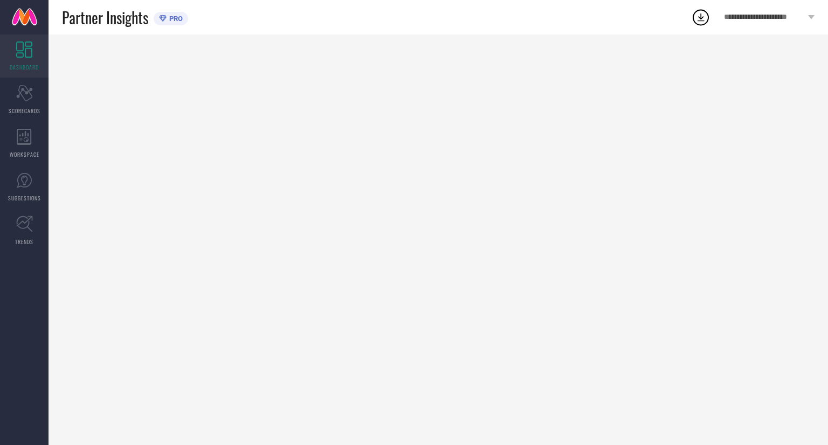
click at [199, 129] on div at bounding box center [439, 240] width 780 height 411
click at [26, 141] on icon at bounding box center [24, 137] width 15 height 16
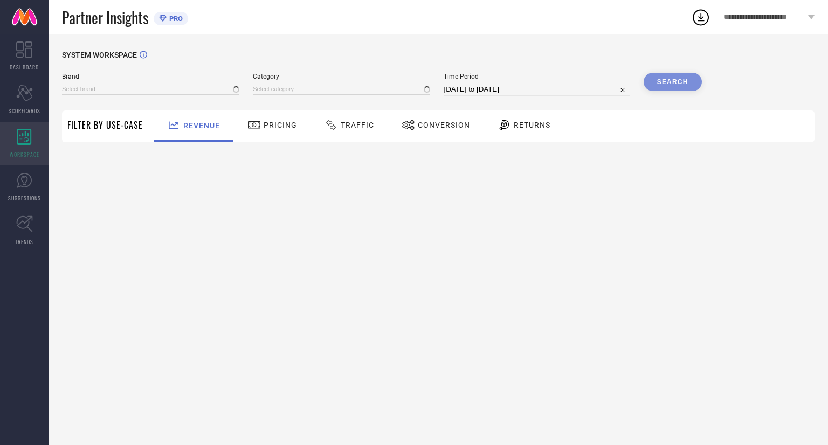
type input "[PERSON_NAME]"
type input "All"
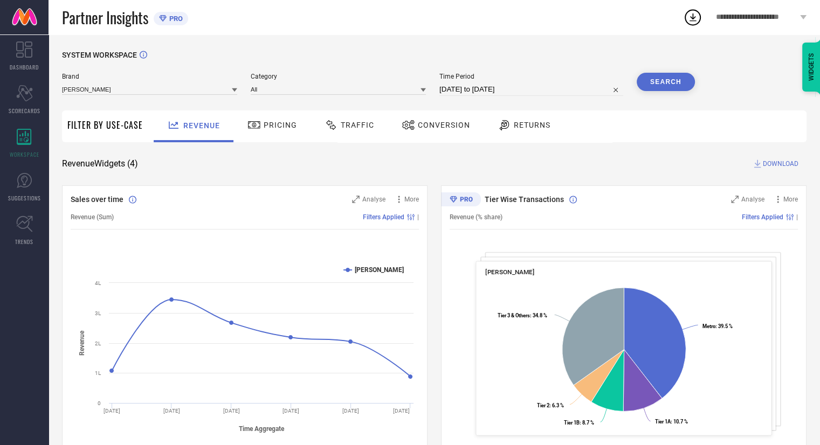
click at [235, 92] on icon at bounding box center [234, 90] width 5 height 4
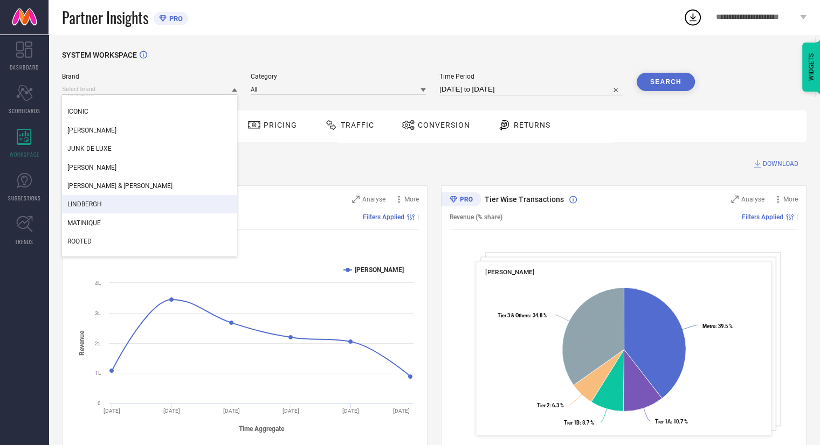
scroll to position [196, 0]
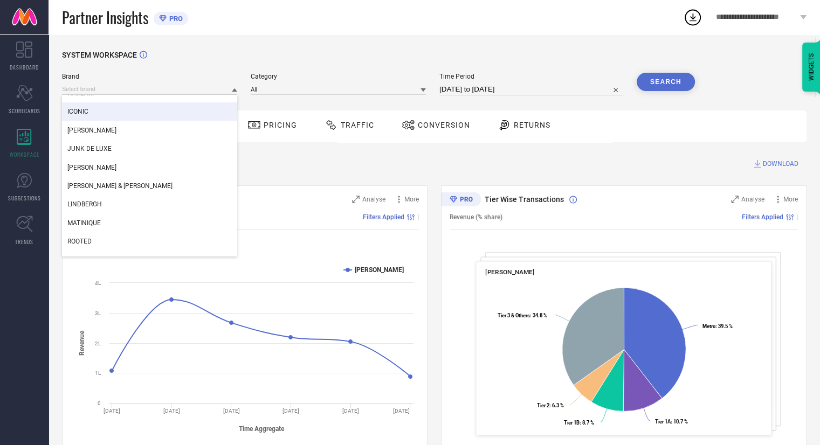
click at [94, 112] on div "ICONIC" at bounding box center [149, 111] width 175 height 18
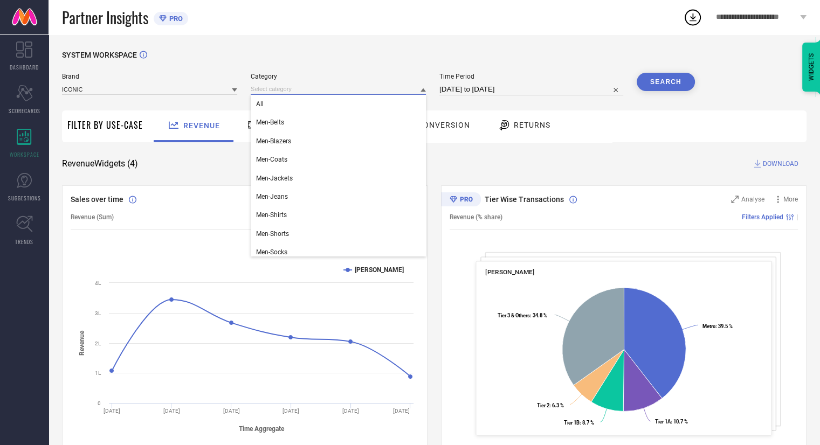
click at [293, 91] on input at bounding box center [338, 89] width 175 height 11
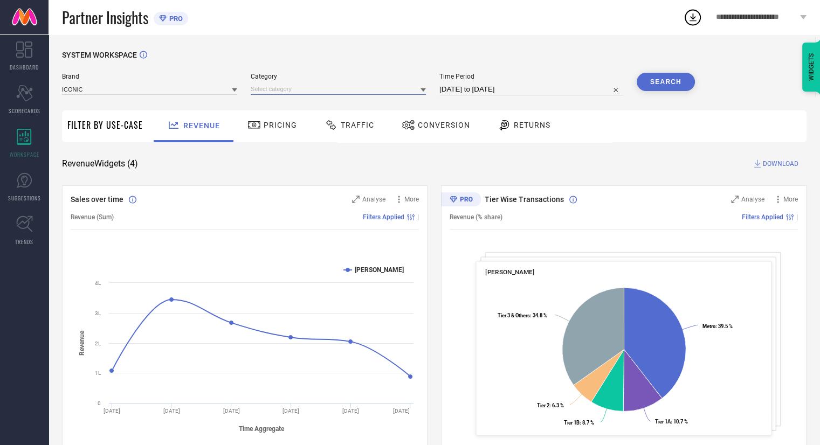
click at [291, 90] on input at bounding box center [338, 89] width 175 height 11
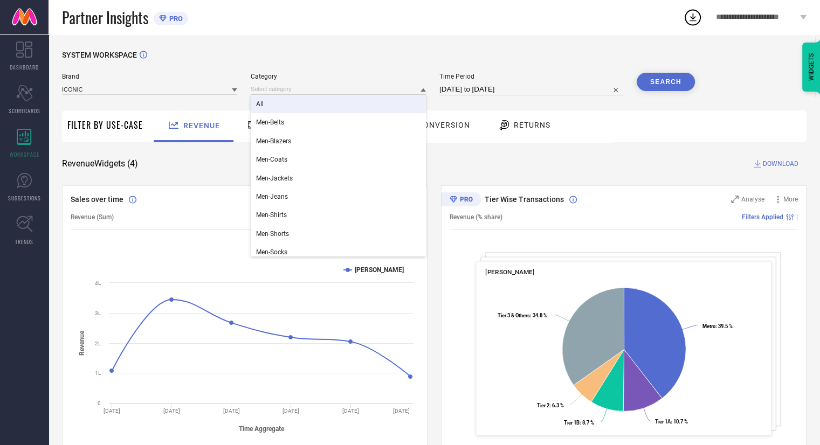
click at [282, 103] on div "All" at bounding box center [338, 104] width 175 height 18
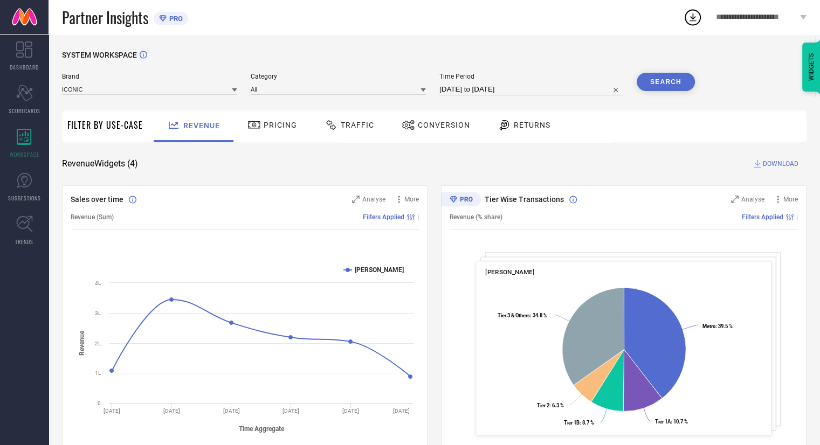
click at [548, 90] on input "[DATE] to [DATE]" at bounding box center [531, 89] width 184 height 13
select select "7"
select select "2025"
select select "8"
select select "2025"
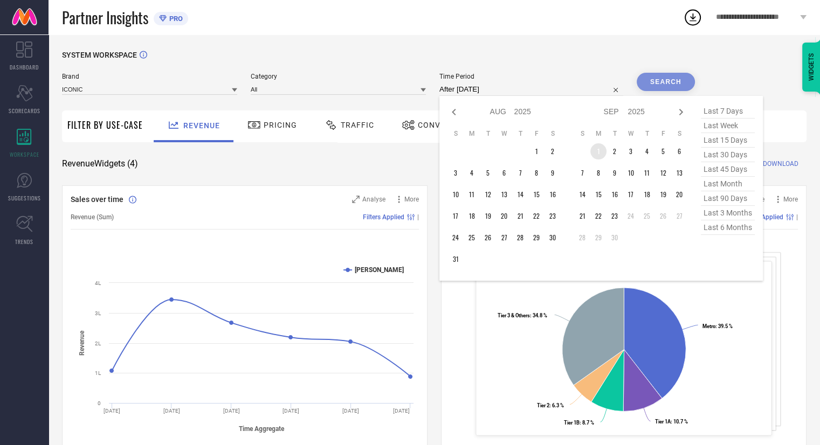
click at [595, 150] on td "1" at bounding box center [598, 151] width 16 height 16
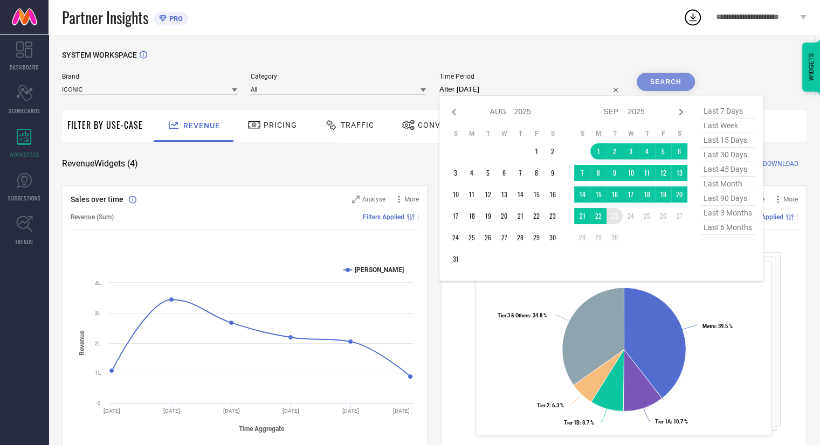
type input "[DATE] to [DATE]"
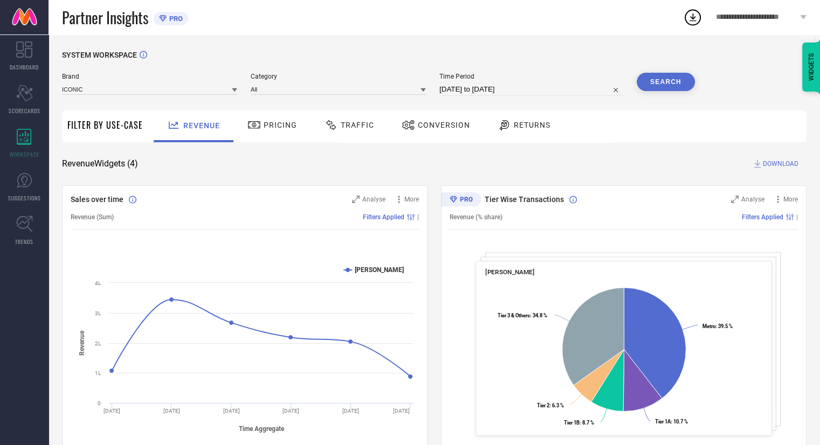
click at [671, 84] on button "Search" at bounding box center [666, 82] width 58 height 18
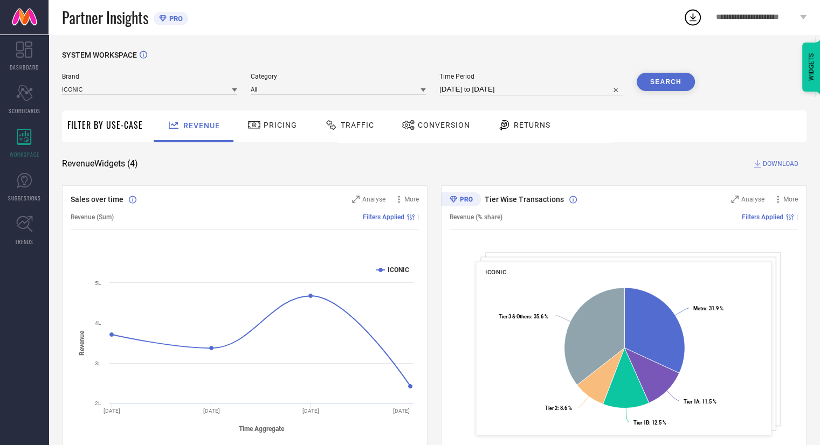
click at [450, 128] on span "Conversion" at bounding box center [444, 125] width 52 height 9
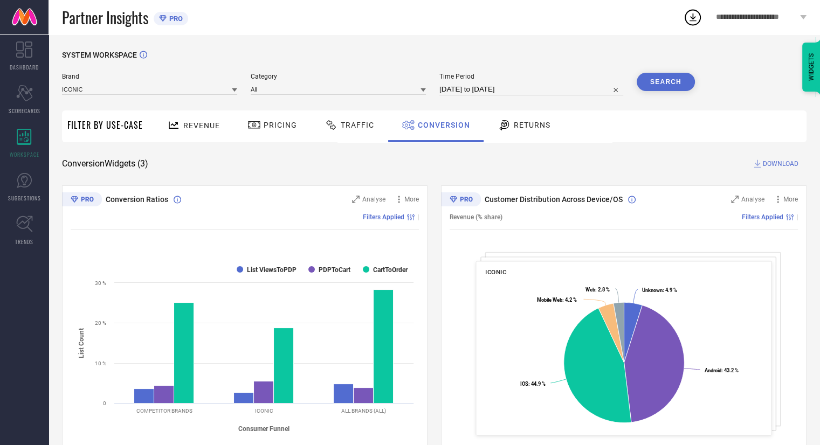
click at [769, 164] on span "DOWNLOAD" at bounding box center [781, 164] width 36 height 11
